Goal: Task Accomplishment & Management: Use online tool/utility

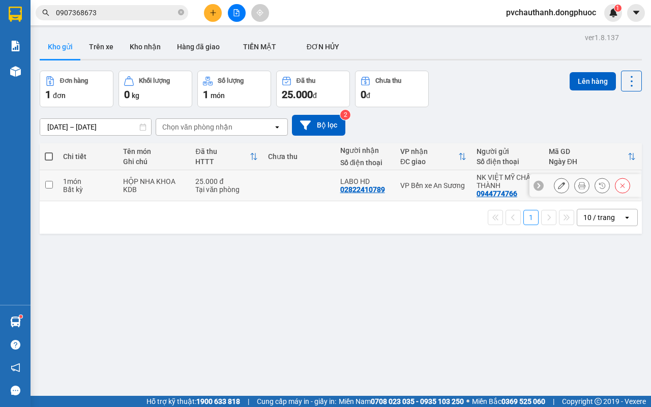
click at [184, 186] on td "HỘP NHA KHOA KDB" at bounding box center [154, 185] width 72 height 31
checkbox input "true"
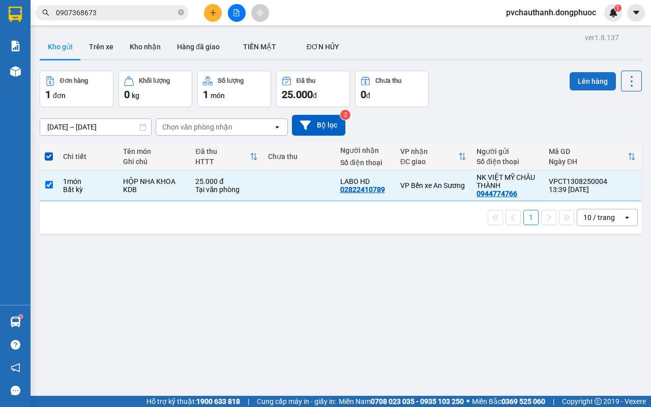
click at [580, 80] on button "Lên hàng" at bounding box center [592, 81] width 46 height 18
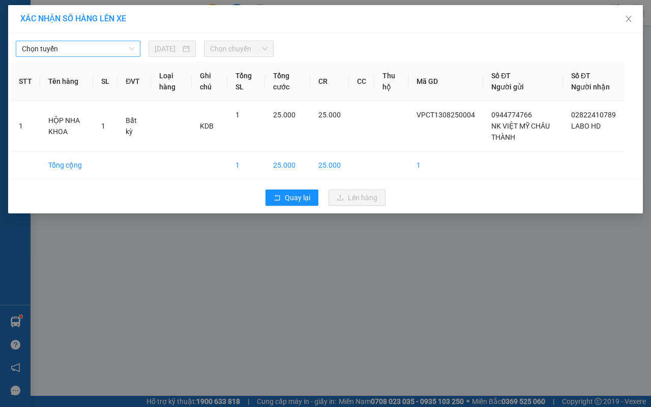
click at [54, 53] on span "Chọn tuyến" at bounding box center [78, 48] width 112 height 15
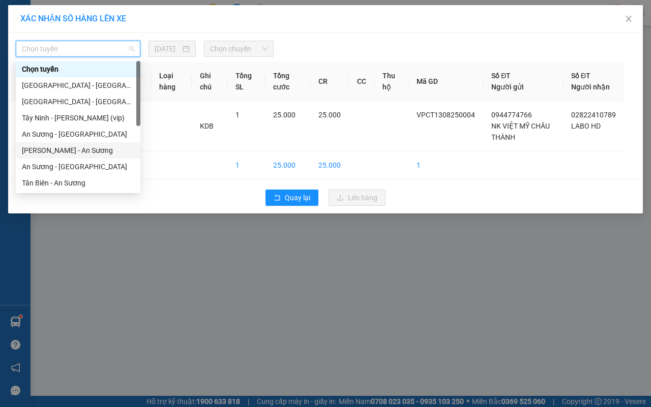
click at [82, 150] on div "[PERSON_NAME] - An Sương" at bounding box center [78, 150] width 112 height 11
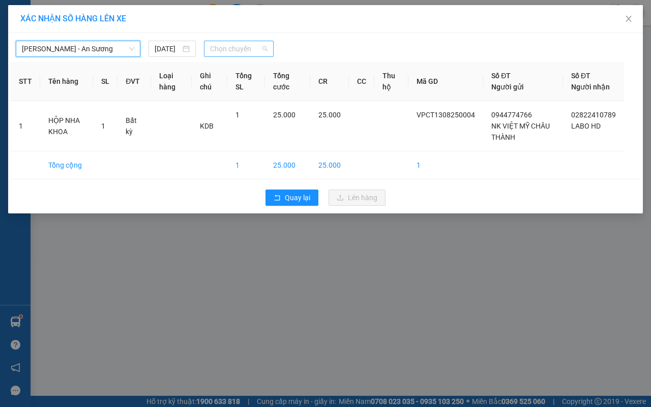
click at [255, 49] on span "Chọn chuyến" at bounding box center [238, 48] width 57 height 15
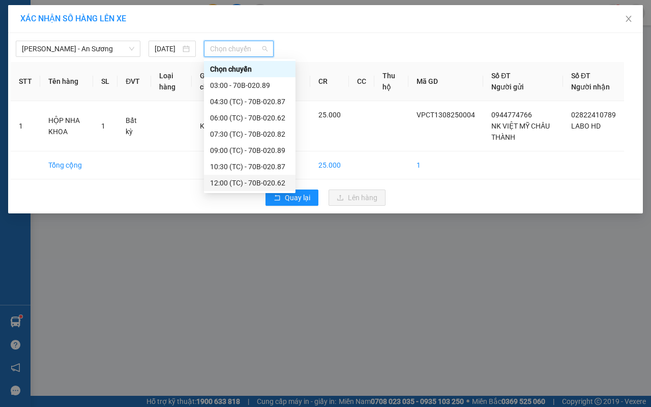
scroll to position [49, 0]
click at [230, 166] on div "15:00 (TC) - 70B-020.89" at bounding box center [249, 166] width 79 height 11
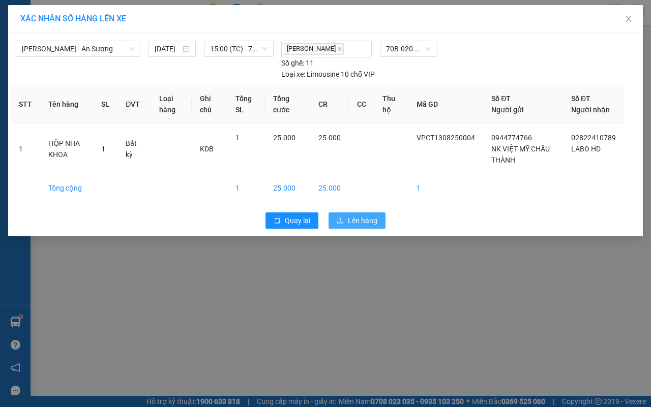
click at [369, 220] on span "Lên hàng" at bounding box center [362, 220] width 29 height 11
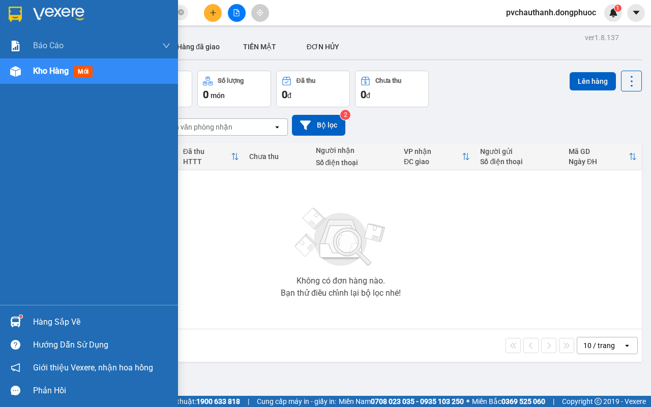
click at [40, 318] on div "Hàng sắp về" at bounding box center [101, 322] width 137 height 15
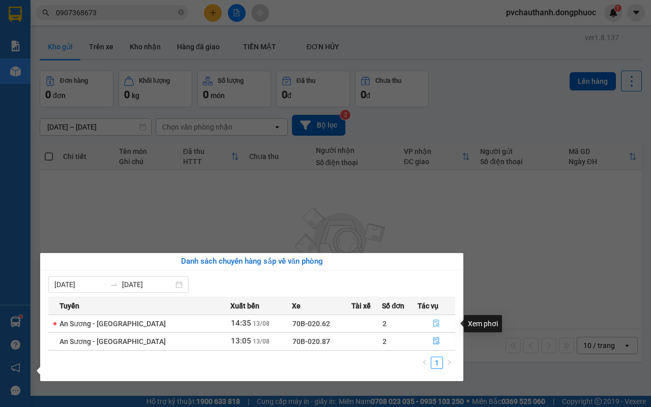
drag, startPoint x: 432, startPoint y: 321, endPoint x: 428, endPoint y: 328, distance: 8.6
click at [428, 328] on button "button" at bounding box center [436, 324] width 37 height 16
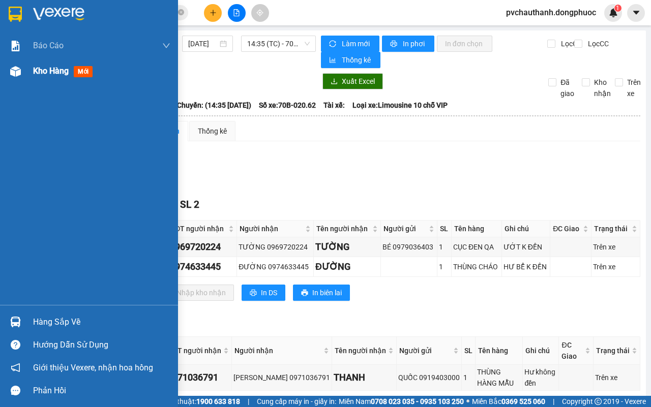
click at [39, 67] on span "Kho hàng" at bounding box center [51, 71] width 36 height 10
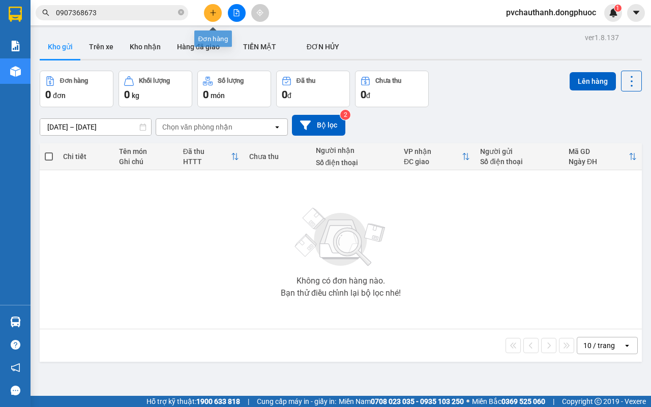
click at [208, 13] on button at bounding box center [213, 13] width 18 height 18
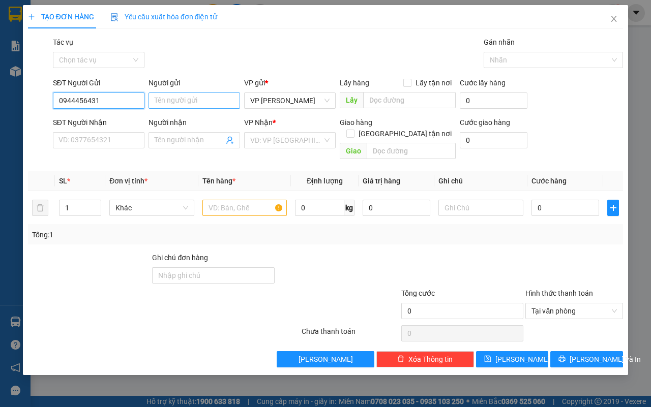
type input "0944456431"
click at [217, 103] on input "Người gửi" at bounding box center [193, 100] width 91 height 16
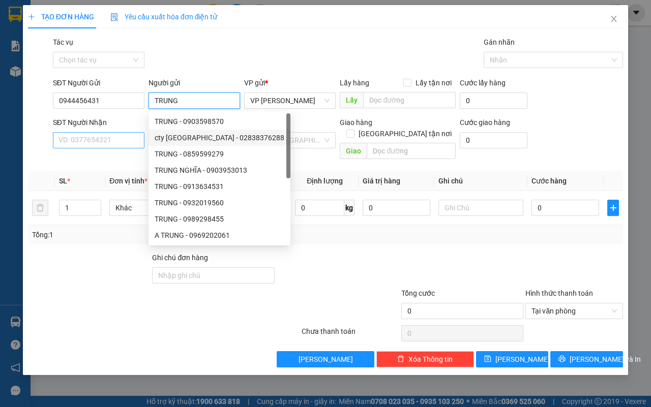
type input "TRUNG"
click at [128, 138] on input "SĐT Người Nhận" at bounding box center [98, 140] width 91 height 16
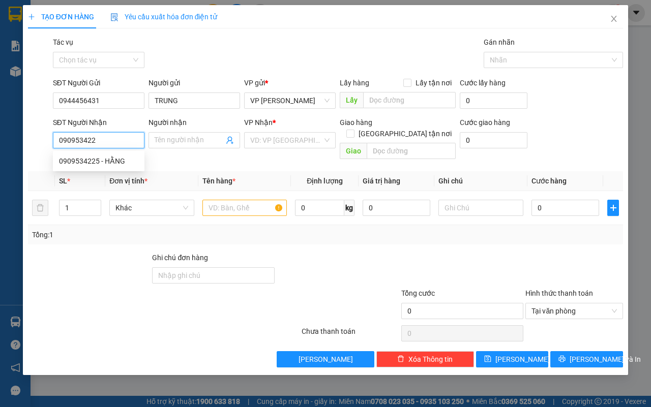
type input "0909534225"
click at [120, 160] on div "0909534225 - HẰNG" at bounding box center [98, 161] width 79 height 11
type input "HẰNG"
type input "30.000"
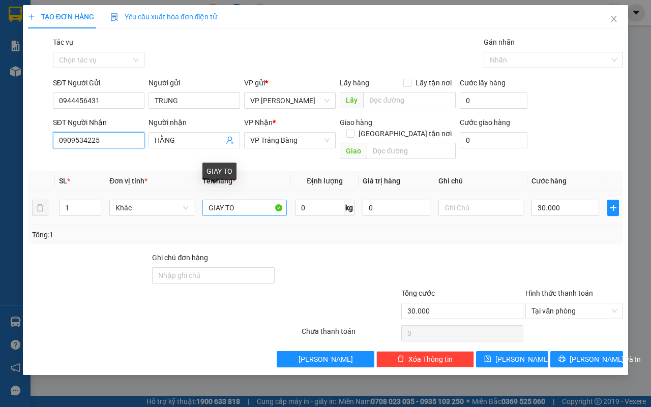
type input "0909534225"
click at [238, 200] on input "GIAY TO" at bounding box center [244, 208] width 85 height 16
type input "G"
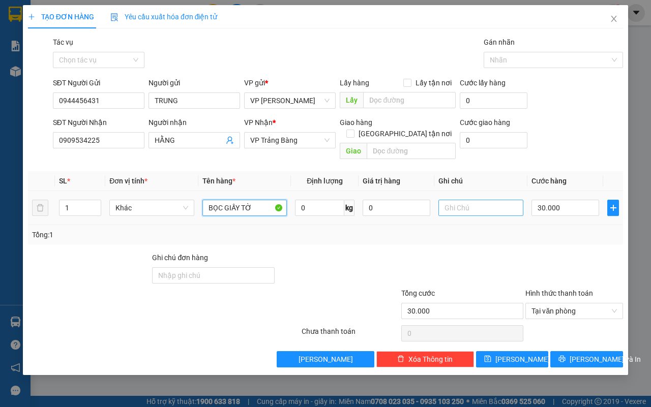
type input "BỌC GIẤY TỜ"
click at [461, 200] on input "text" at bounding box center [480, 208] width 85 height 16
type input "U"
type input "ƯỚT K ĐỀN"
click at [578, 203] on input "30.000" at bounding box center [565, 208] width 68 height 16
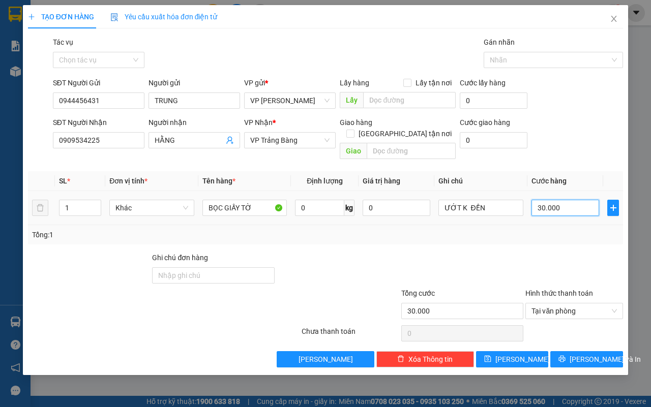
type input "0"
type input "2"
type input "02"
type input "25"
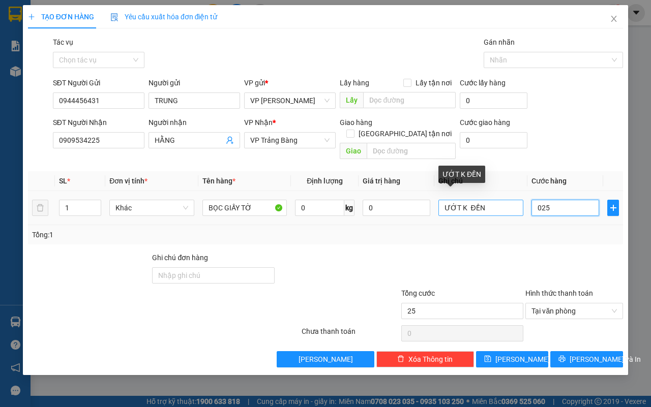
type input "025"
type input "25.000"
click at [507, 200] on input "ƯỚT K ĐỀN" at bounding box center [480, 208] width 85 height 16
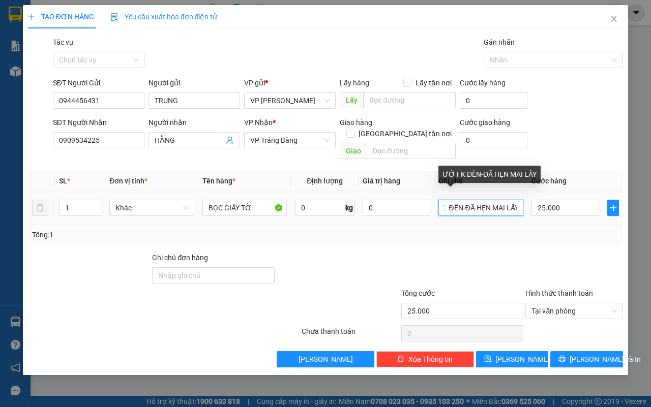
scroll to position [0, 23]
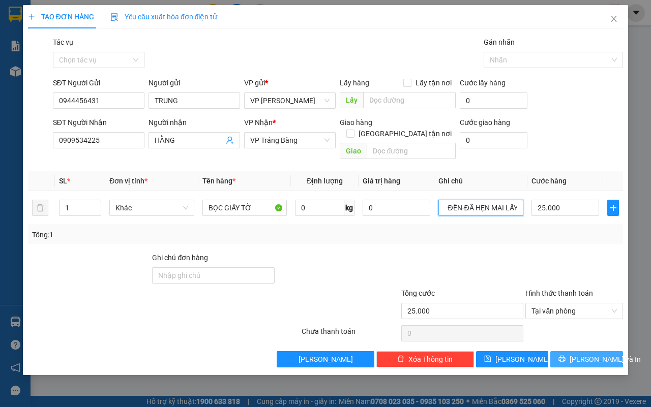
type input "ƯỚT K ĐỀN-ĐÃ HẸN MAI LẤY"
click at [607, 352] on button "[PERSON_NAME] và In" at bounding box center [586, 359] width 73 height 16
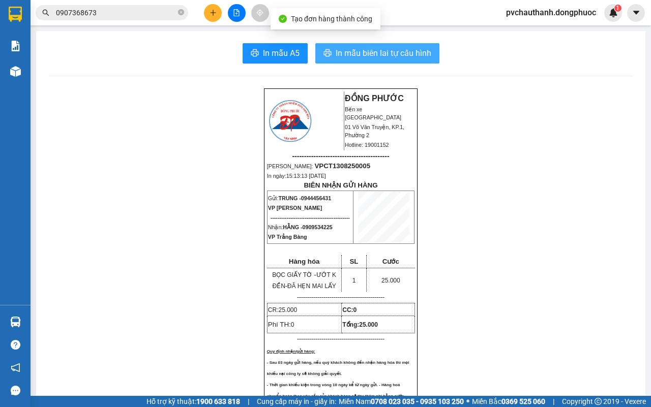
click at [357, 51] on span "In mẫu biên lai tự cấu hình" at bounding box center [383, 53] width 96 height 13
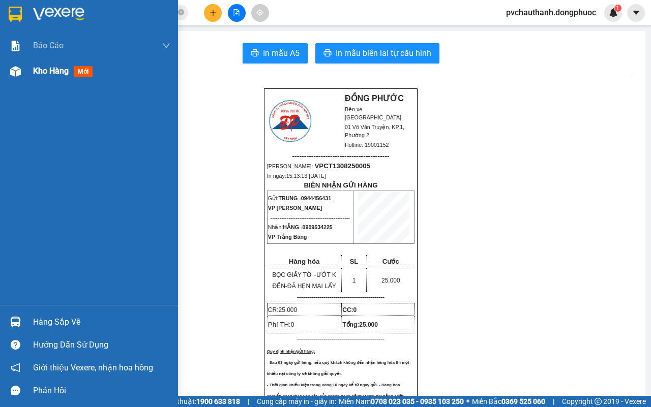
drag, startPoint x: 41, startPoint y: 65, endPoint x: 42, endPoint y: 71, distance: 6.7
click at [42, 71] on div "Kho hàng mới" at bounding box center [65, 71] width 64 height 13
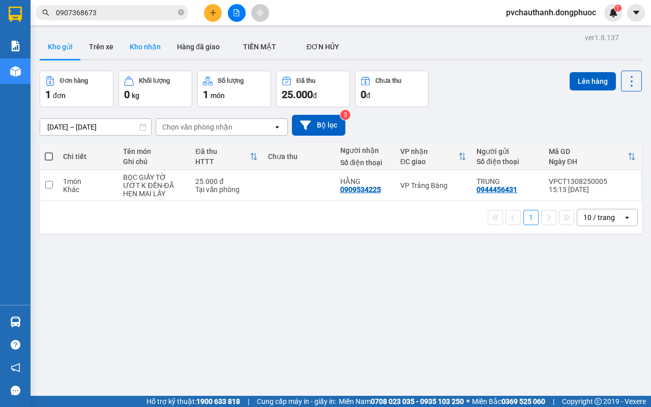
click at [138, 46] on button "Kho nhận" at bounding box center [144, 47] width 47 height 24
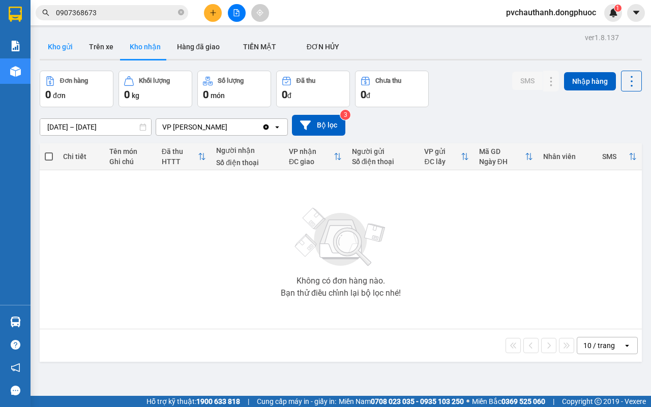
click at [59, 48] on button "Kho gửi" at bounding box center [60, 47] width 41 height 24
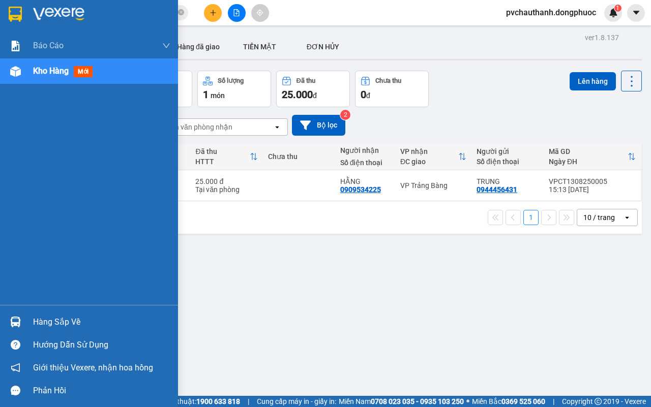
click at [47, 323] on div "Hàng sắp về" at bounding box center [101, 322] width 137 height 15
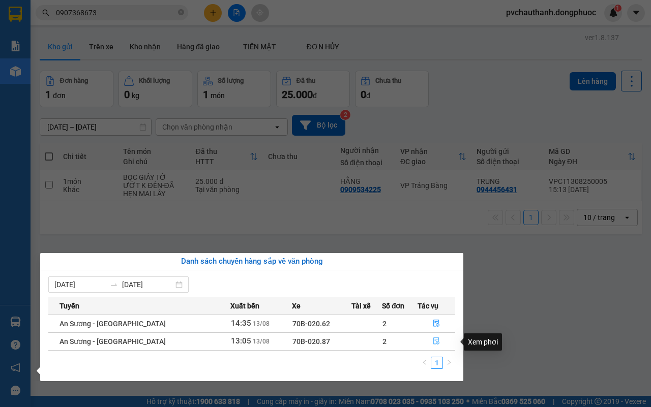
click at [434, 341] on icon "file-done" at bounding box center [435, 340] width 7 height 7
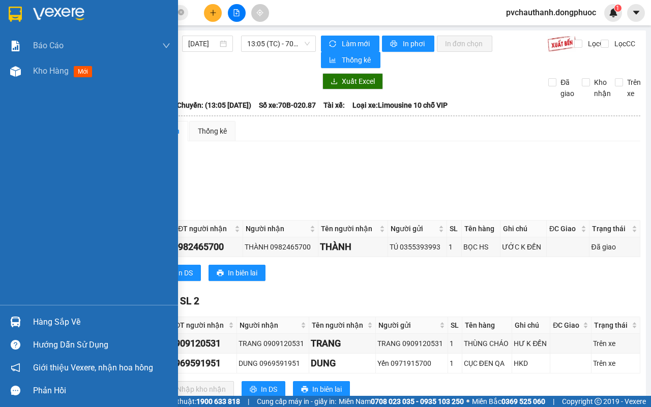
click at [52, 316] on div "Hàng sắp về" at bounding box center [101, 322] width 137 height 15
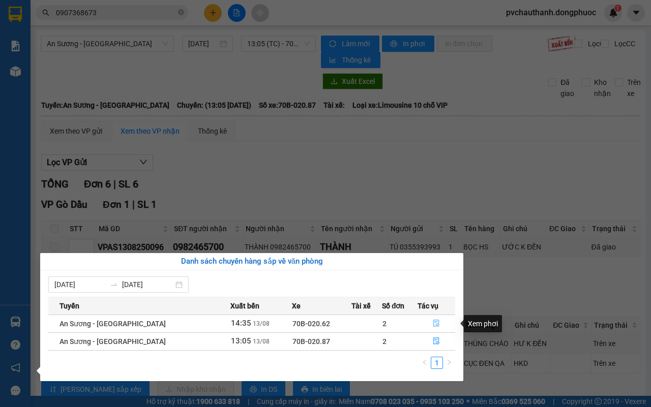
click at [435, 325] on icon "file-done" at bounding box center [436, 323] width 6 height 7
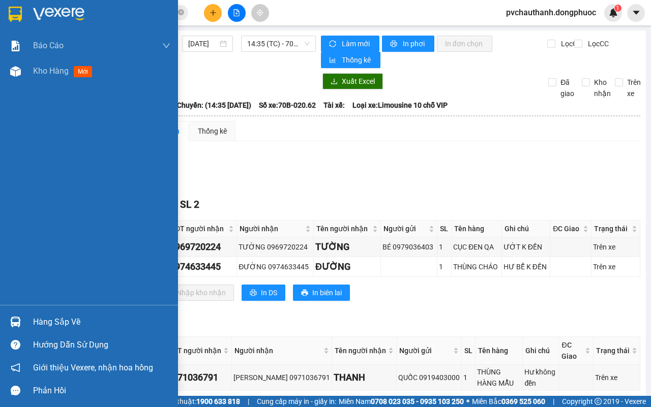
click at [48, 322] on div "Hàng sắp về" at bounding box center [101, 322] width 137 height 15
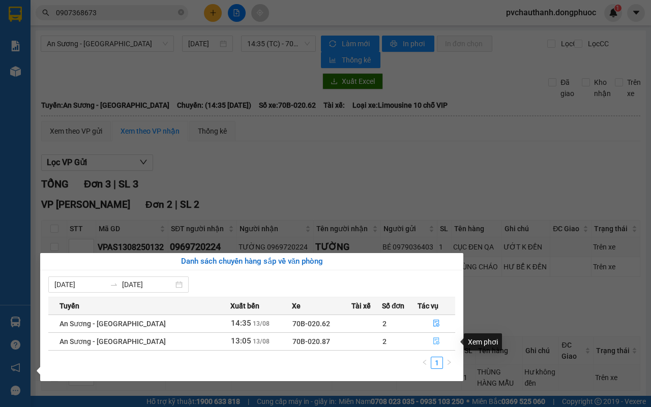
click at [432, 341] on icon "file-done" at bounding box center [435, 340] width 7 height 7
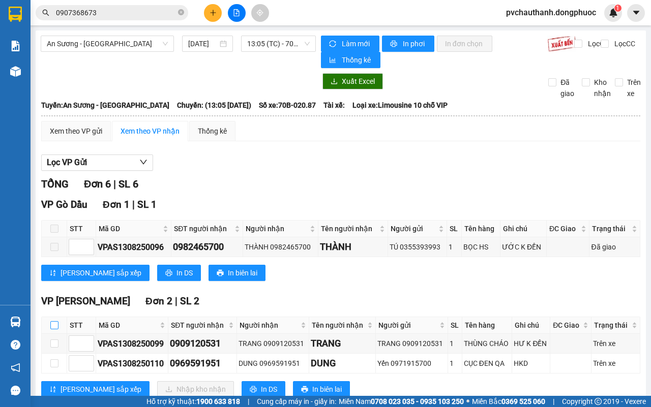
click at [54, 324] on input "checkbox" at bounding box center [54, 325] width 8 height 8
checkbox input "true"
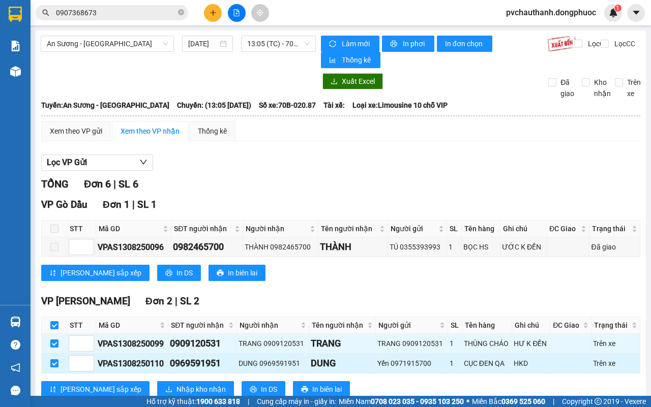
scroll to position [64, 0]
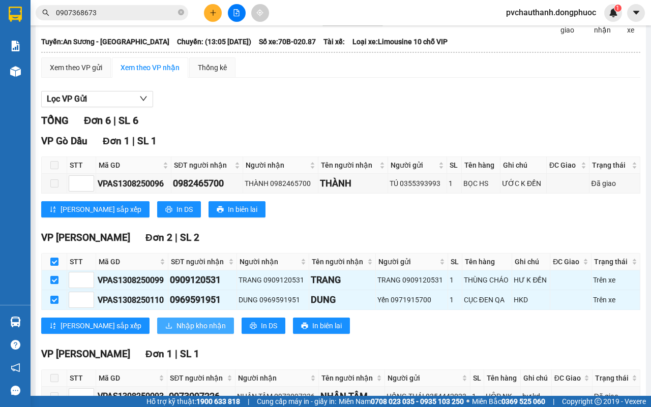
click at [176, 330] on span "Nhập kho nhận" at bounding box center [200, 325] width 49 height 11
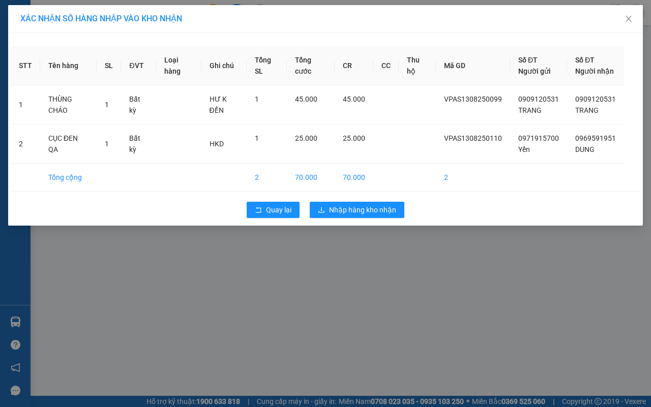
click at [369, 201] on div "Quay lại Nhập hàng kho nhận" at bounding box center [325, 210] width 629 height 26
click at [369, 204] on button "Nhập hàng kho nhận" at bounding box center [357, 210] width 95 height 16
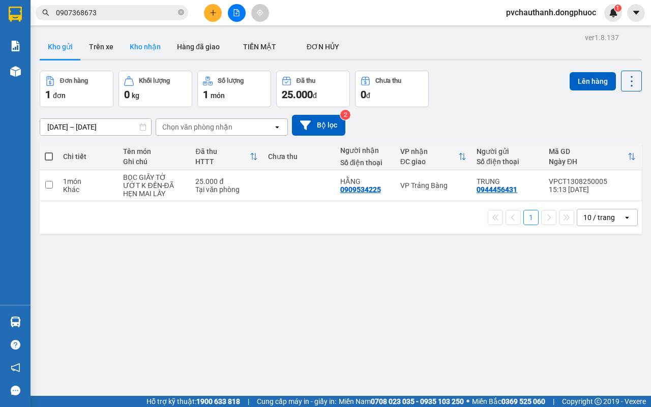
click at [147, 43] on button "Kho nhận" at bounding box center [144, 47] width 47 height 24
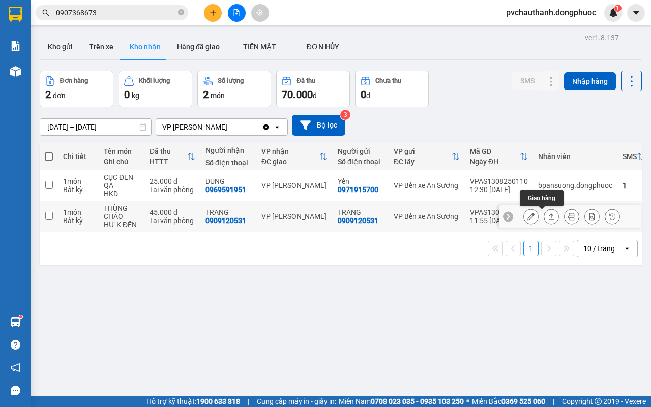
click at [547, 218] on icon at bounding box center [550, 216] width 7 height 7
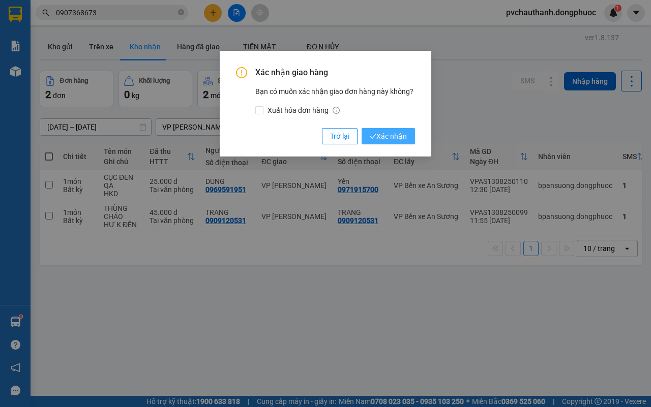
click at [380, 134] on span "Xác nhận" at bounding box center [387, 136] width 37 height 11
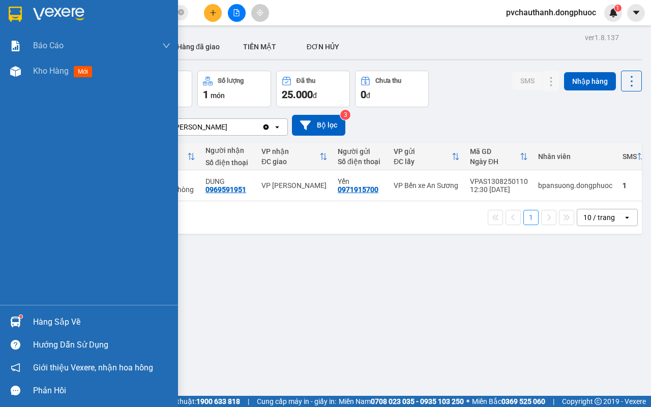
click at [51, 321] on div "Hàng sắp về" at bounding box center [101, 322] width 137 height 15
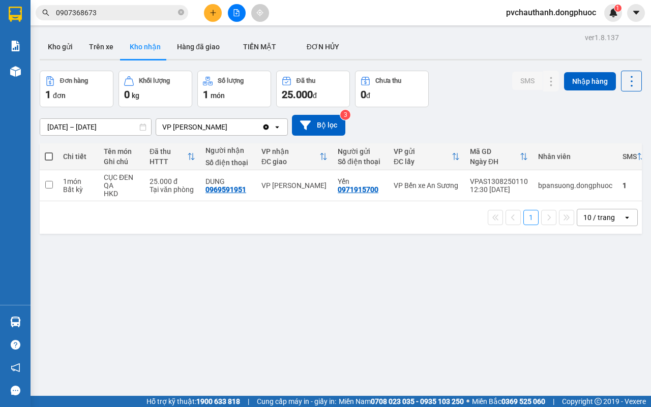
click at [156, 244] on section "Kết quả tìm kiếm ( 5 ) Bộ lọc Mã ĐH Trạng thái Món hàng Tổng cước Chưa cước Nhã…" at bounding box center [325, 203] width 651 height 407
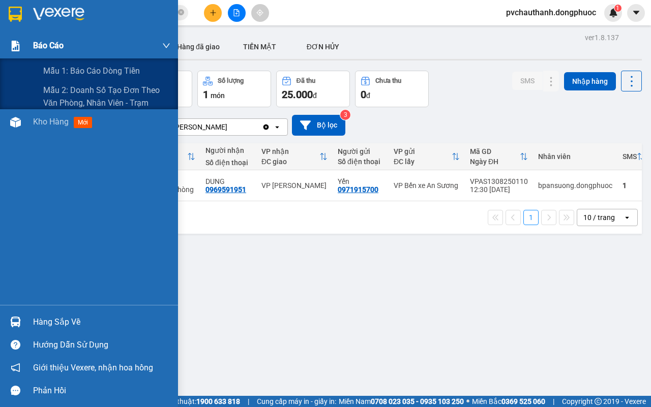
drag, startPoint x: 51, startPoint y: 47, endPoint x: 54, endPoint y: 53, distance: 7.1
click at [52, 49] on span "Báo cáo" at bounding box center [48, 45] width 30 height 13
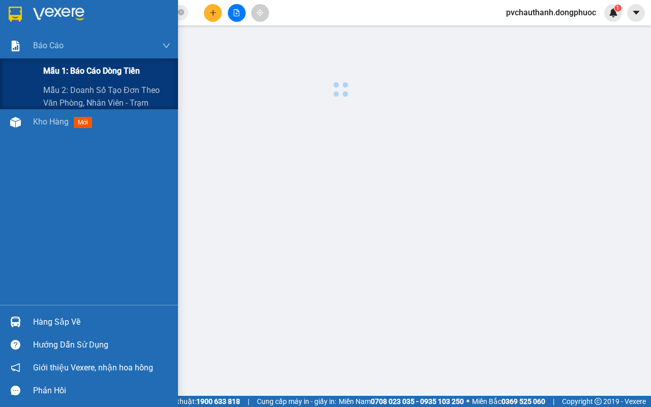
click at [87, 80] on div "Mẫu 1: Báo cáo dòng tiền" at bounding box center [106, 70] width 127 height 25
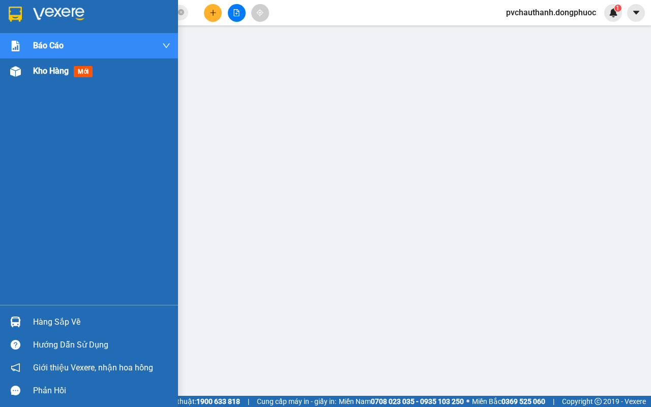
click at [44, 72] on span "Kho hàng" at bounding box center [51, 71] width 36 height 10
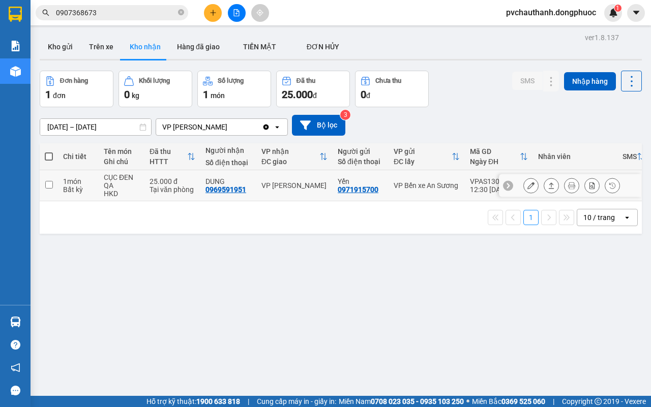
click at [547, 186] on icon at bounding box center [550, 185] width 7 height 7
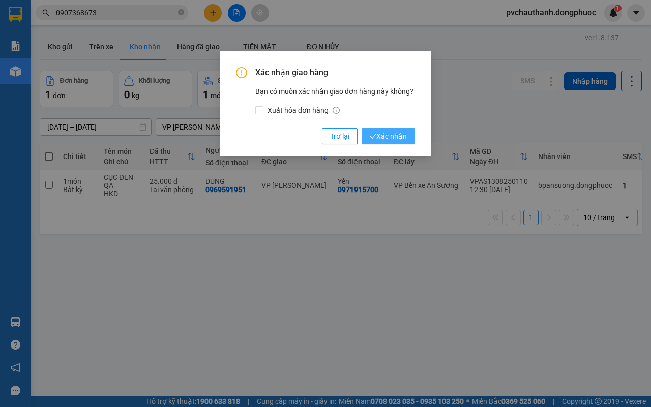
click at [384, 135] on span "Xác nhận" at bounding box center [387, 136] width 37 height 11
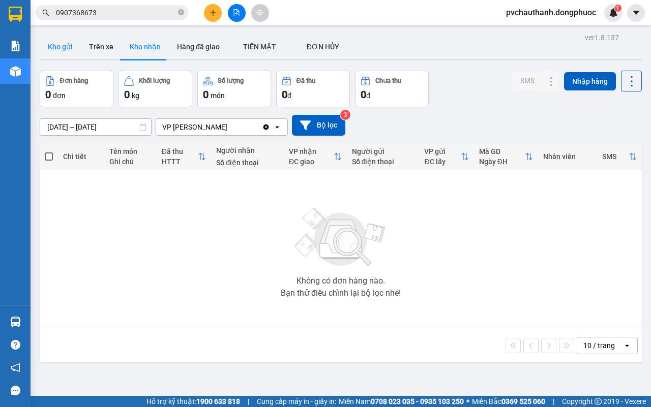
click at [55, 43] on button "Kho gửi" at bounding box center [60, 47] width 41 height 24
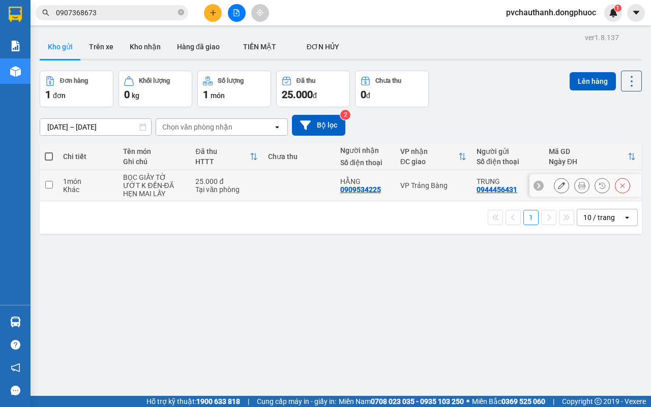
click at [272, 191] on td at bounding box center [299, 185] width 72 height 31
checkbox input "true"
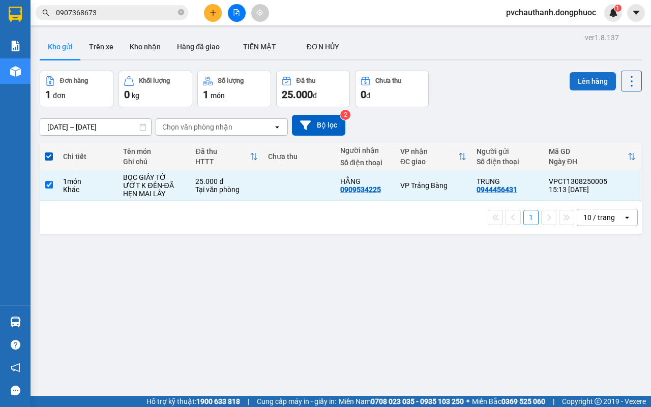
click at [584, 77] on button "Lên hàng" at bounding box center [592, 81] width 46 height 18
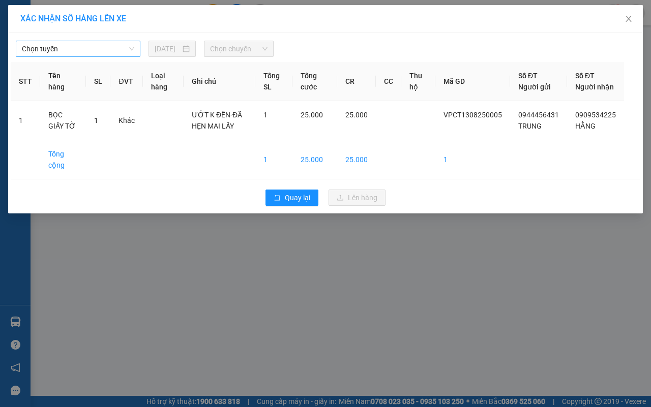
click at [46, 51] on span "Chọn tuyến" at bounding box center [78, 48] width 112 height 15
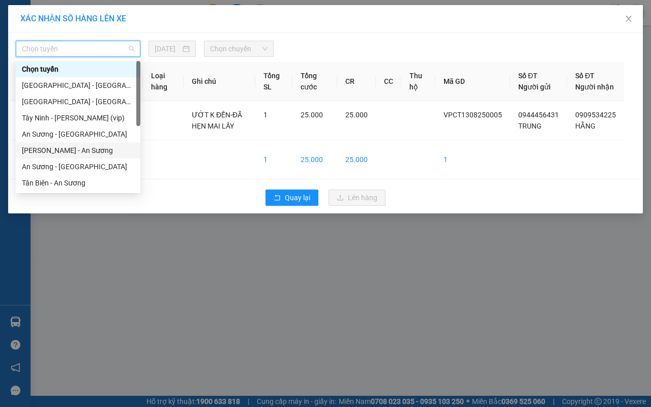
click at [66, 147] on div "[PERSON_NAME] - An Sương" at bounding box center [78, 150] width 112 height 11
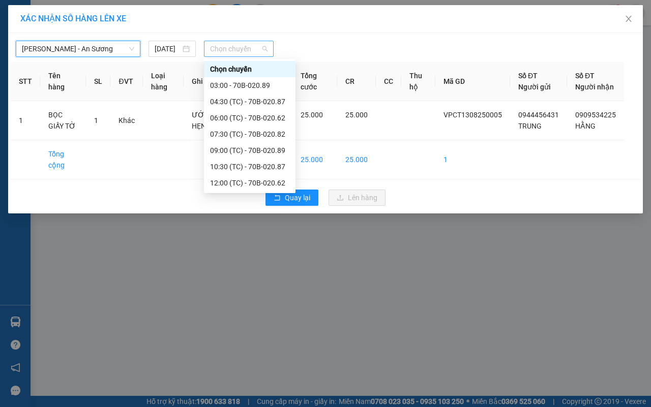
click at [227, 50] on span "Chọn chuyến" at bounding box center [238, 48] width 57 height 15
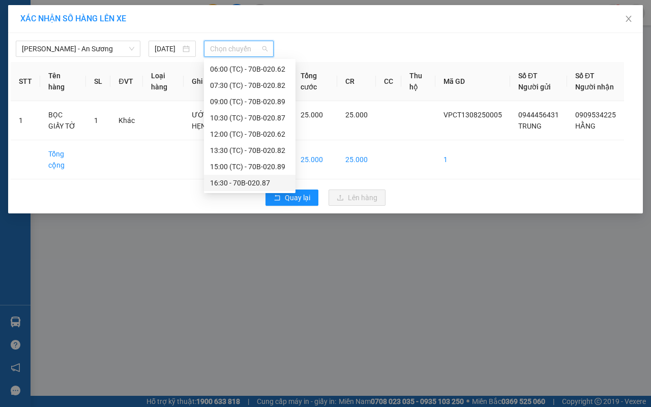
click at [243, 181] on div "16:30 - 70B-020.87" at bounding box center [249, 182] width 79 height 11
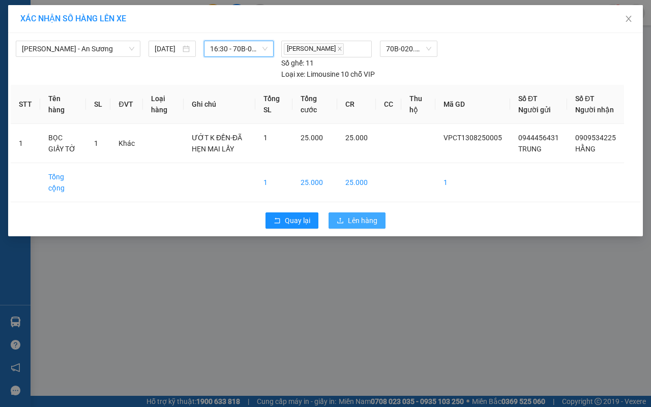
click at [354, 226] on span "Lên hàng" at bounding box center [362, 220] width 29 height 11
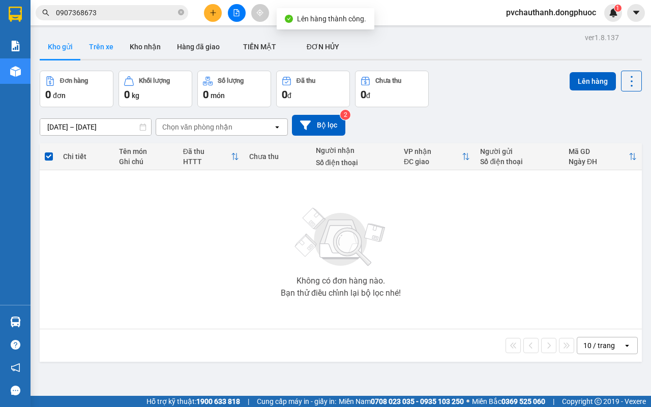
click at [98, 43] on button "Trên xe" at bounding box center [101, 47] width 41 height 24
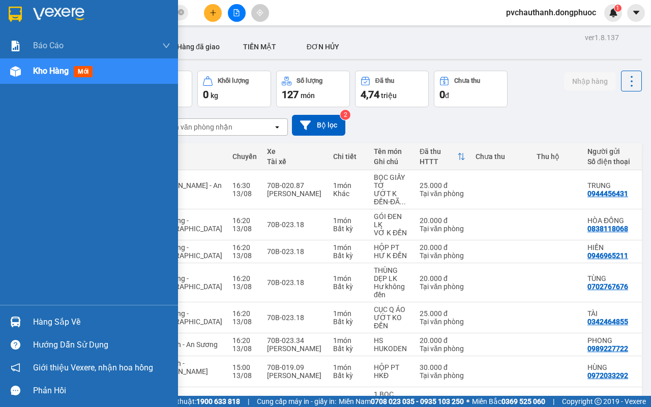
click at [42, 319] on div "Hàng sắp về" at bounding box center [101, 322] width 137 height 15
click at [25, 220] on div "Báo cáo Mẫu 1: Báo cáo dòng tiền Mẫu 2: Doanh số tạo đơn theo Văn phòng, nhân v…" at bounding box center [89, 203] width 178 height 407
click at [64, 69] on span "Kho hàng" at bounding box center [51, 71] width 36 height 10
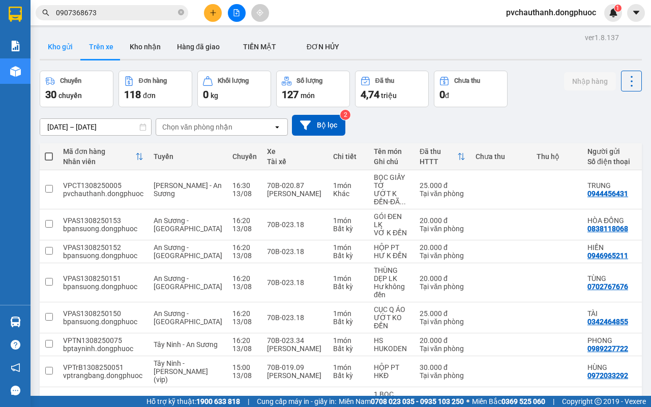
click at [62, 44] on button "Kho gửi" at bounding box center [60, 47] width 41 height 24
